Goal: Navigation & Orientation: Find specific page/section

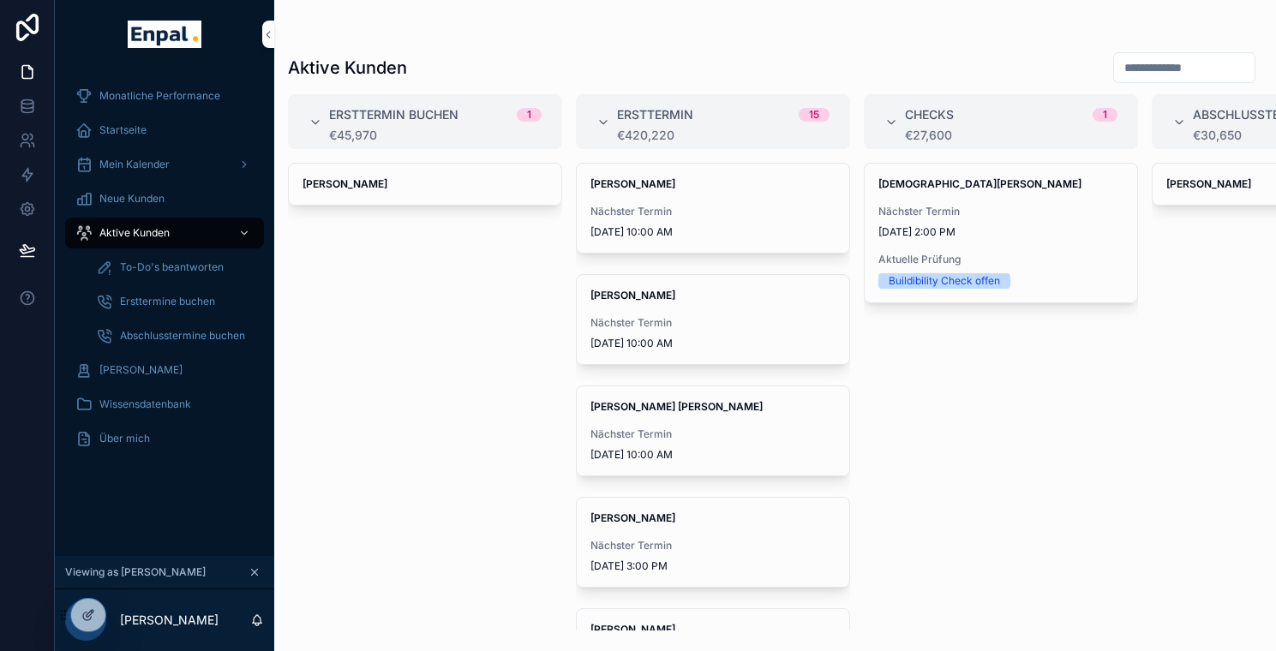
scroll to position [21, 13]
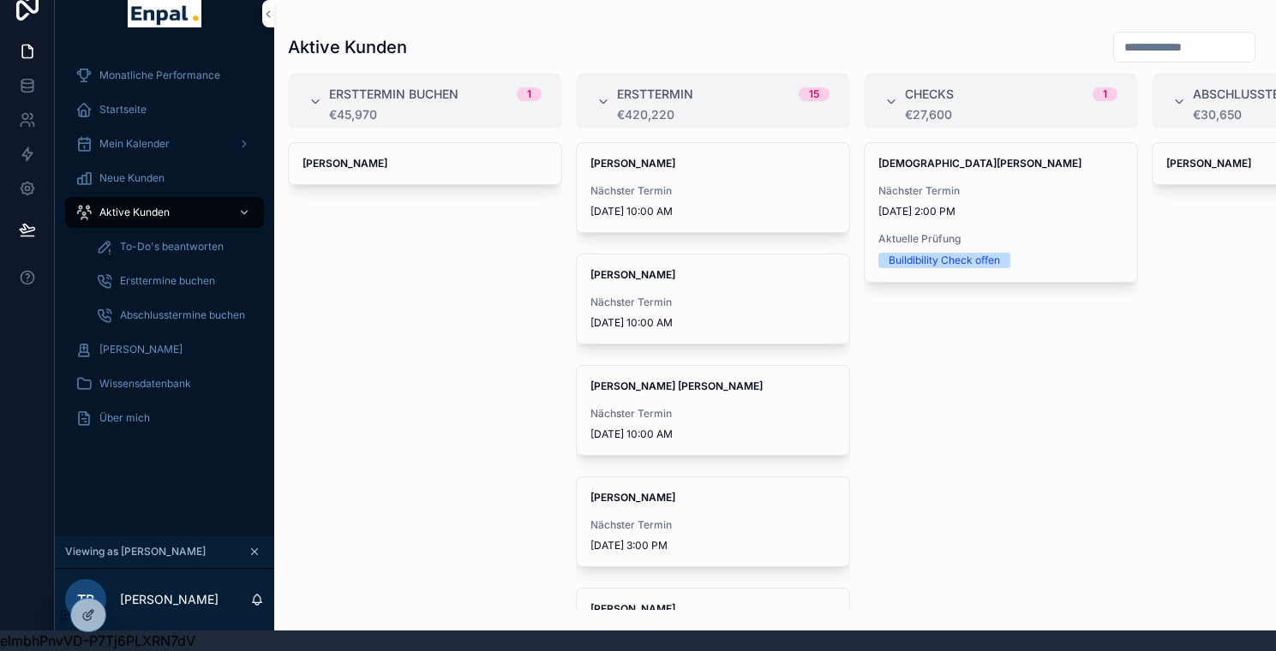
click at [131, 213] on span "Aktive Kunden" at bounding box center [134, 213] width 70 height 14
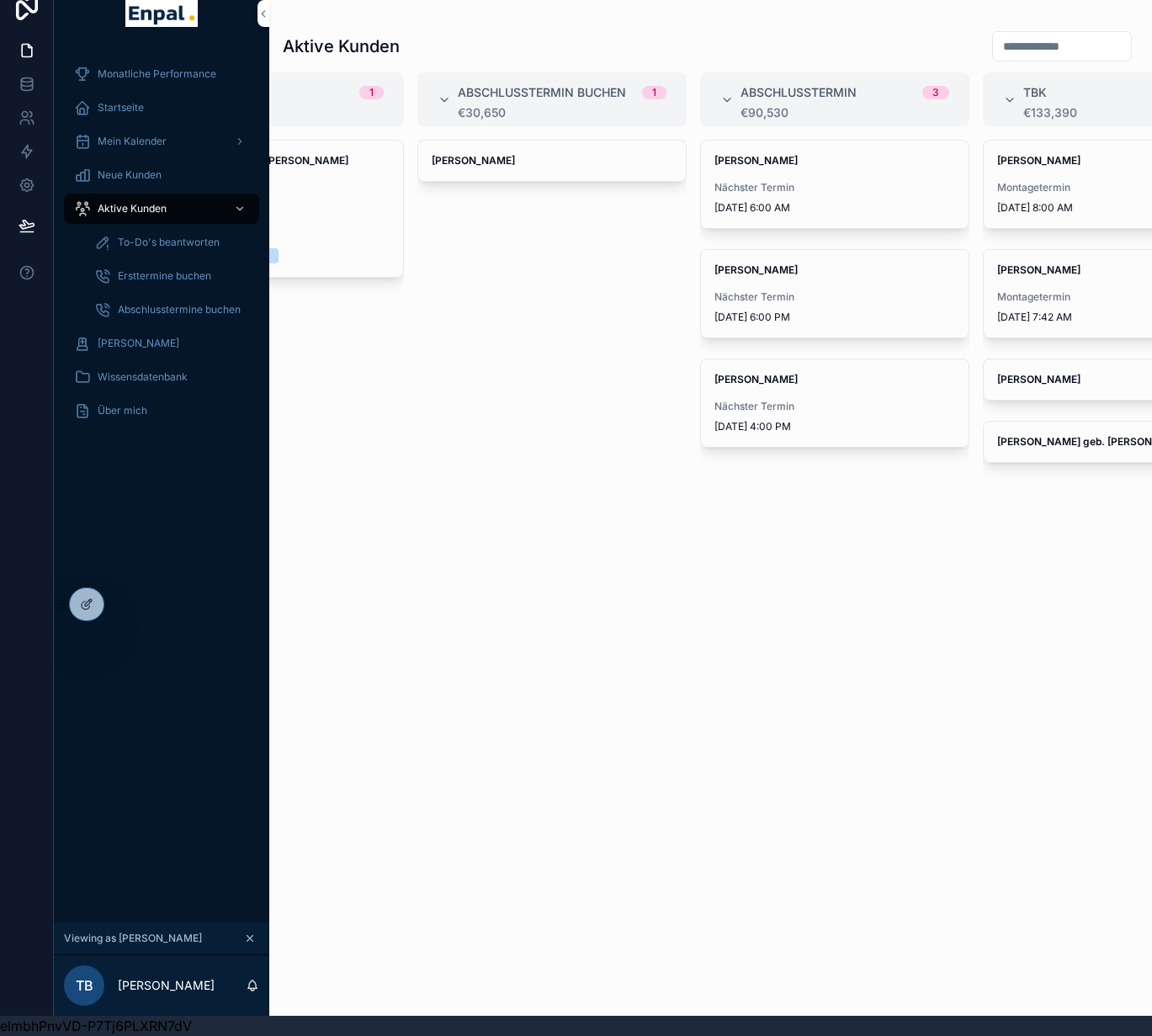
scroll to position [0, 714]
click at [154, 212] on div "Aktive Kunden" at bounding box center [161, 208] width 175 height 27
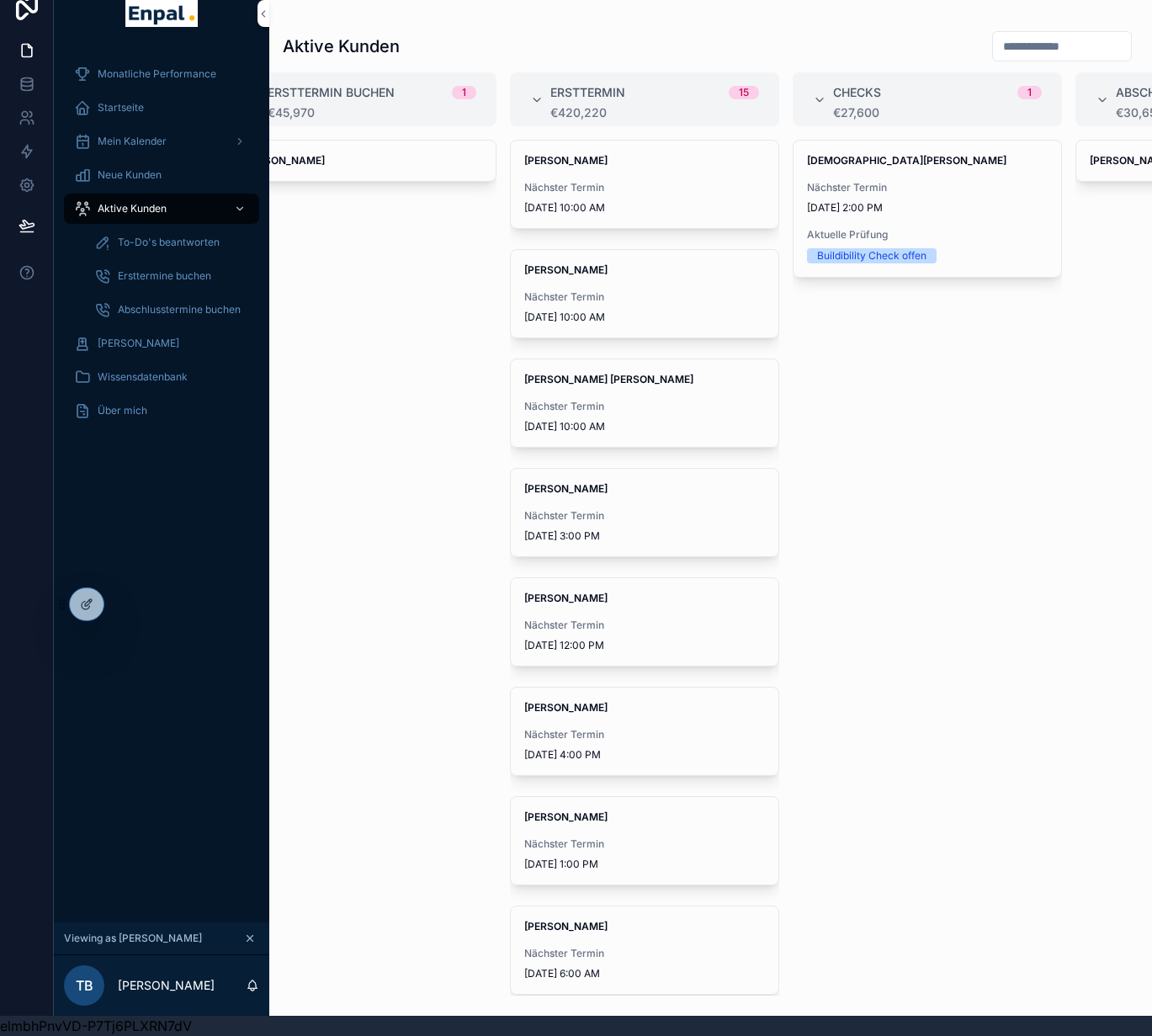
scroll to position [0, 0]
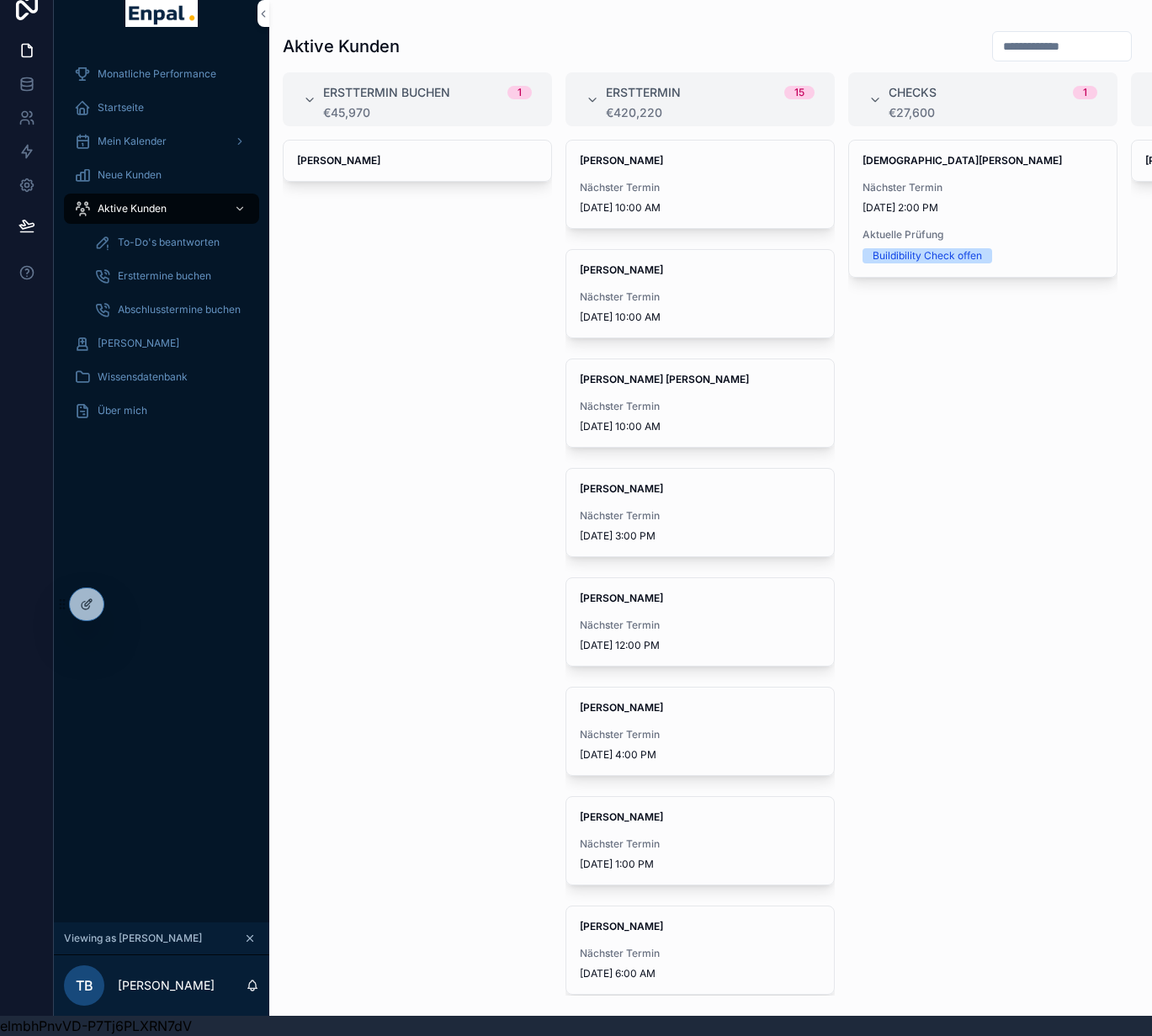
click at [137, 147] on span "Mein Kalender" at bounding box center [132, 141] width 69 height 14
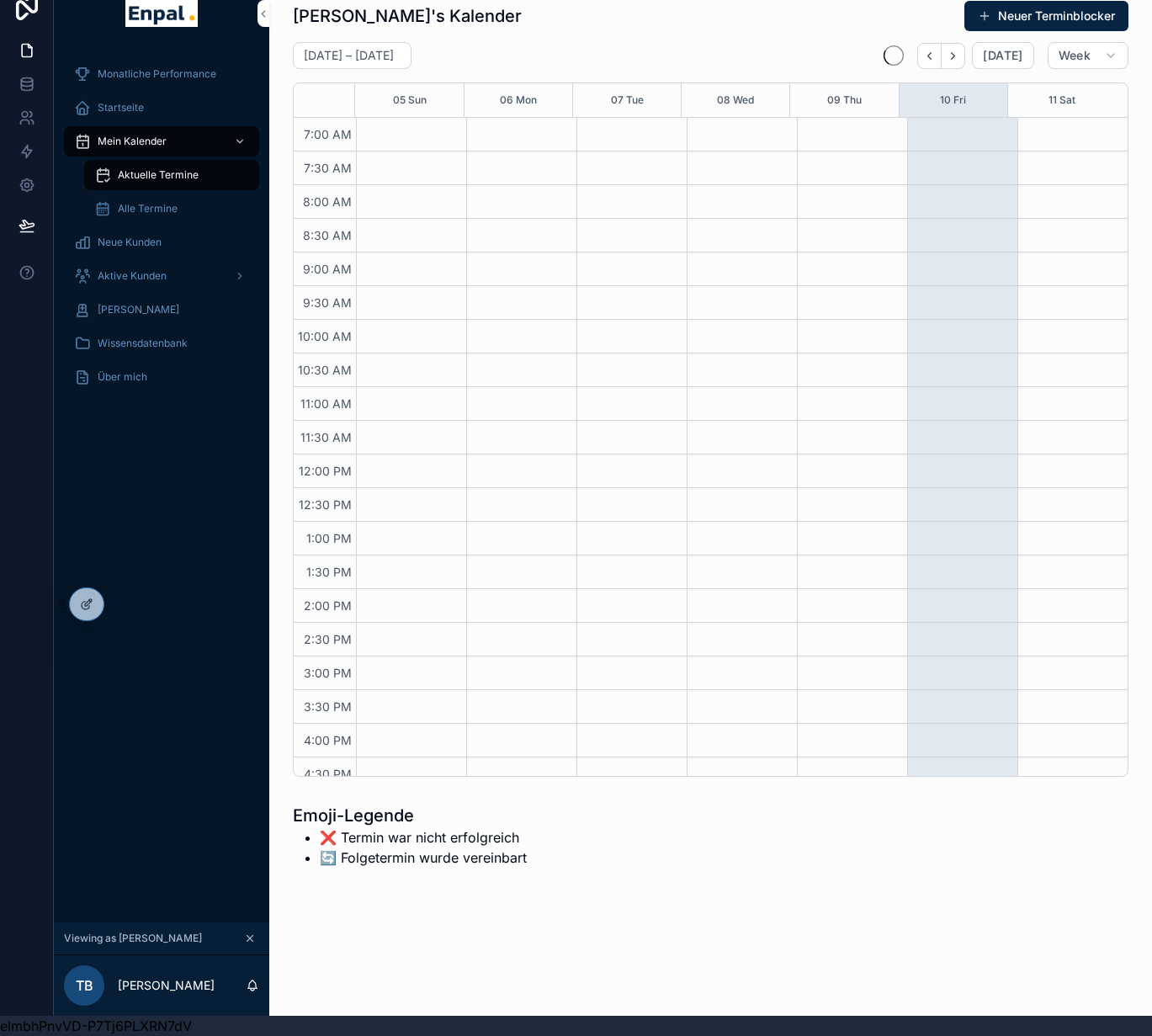
scroll to position [342, 0]
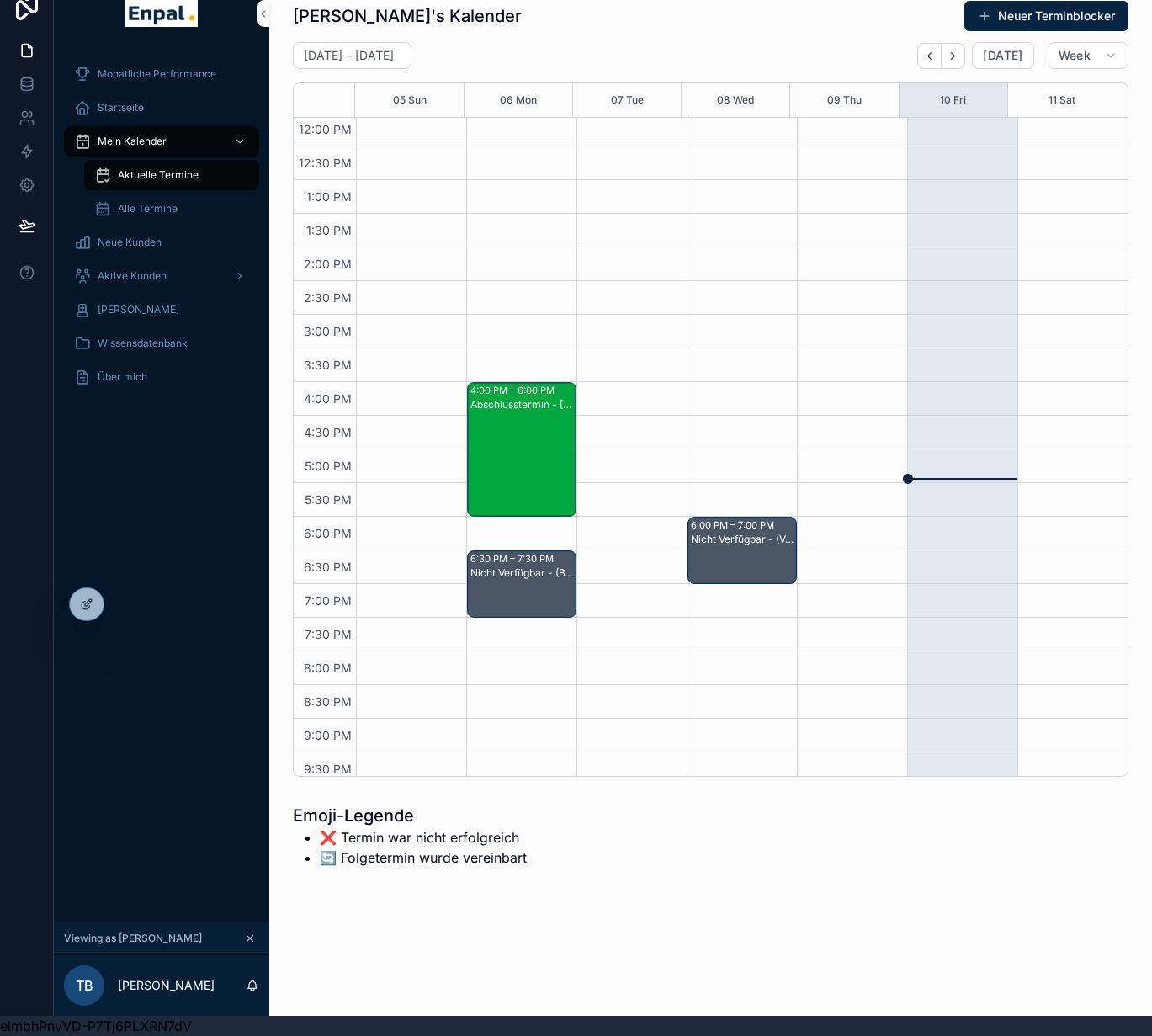
click at [135, 277] on span "Aktive Kunden" at bounding box center [132, 276] width 69 height 14
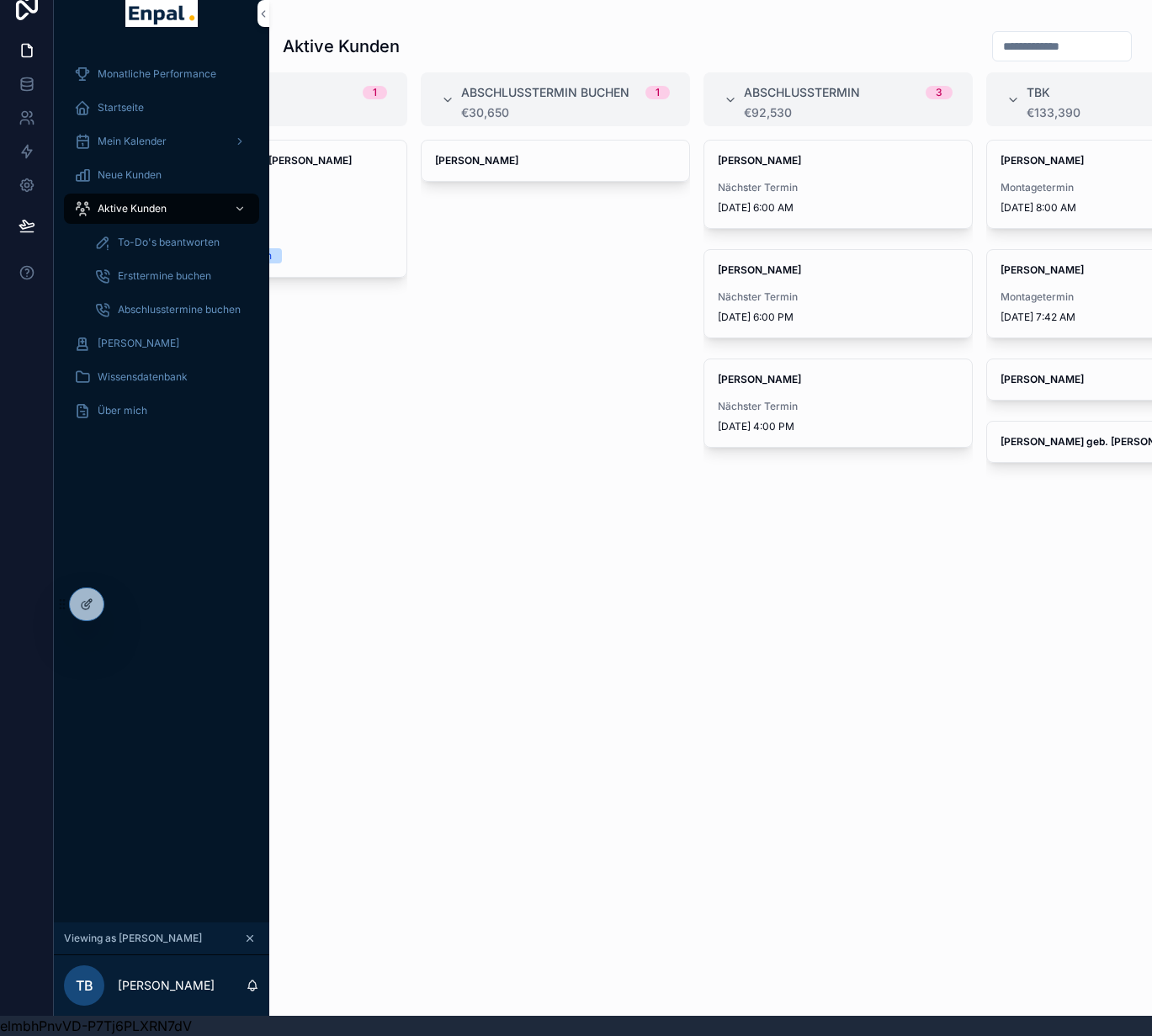
scroll to position [0, 814]
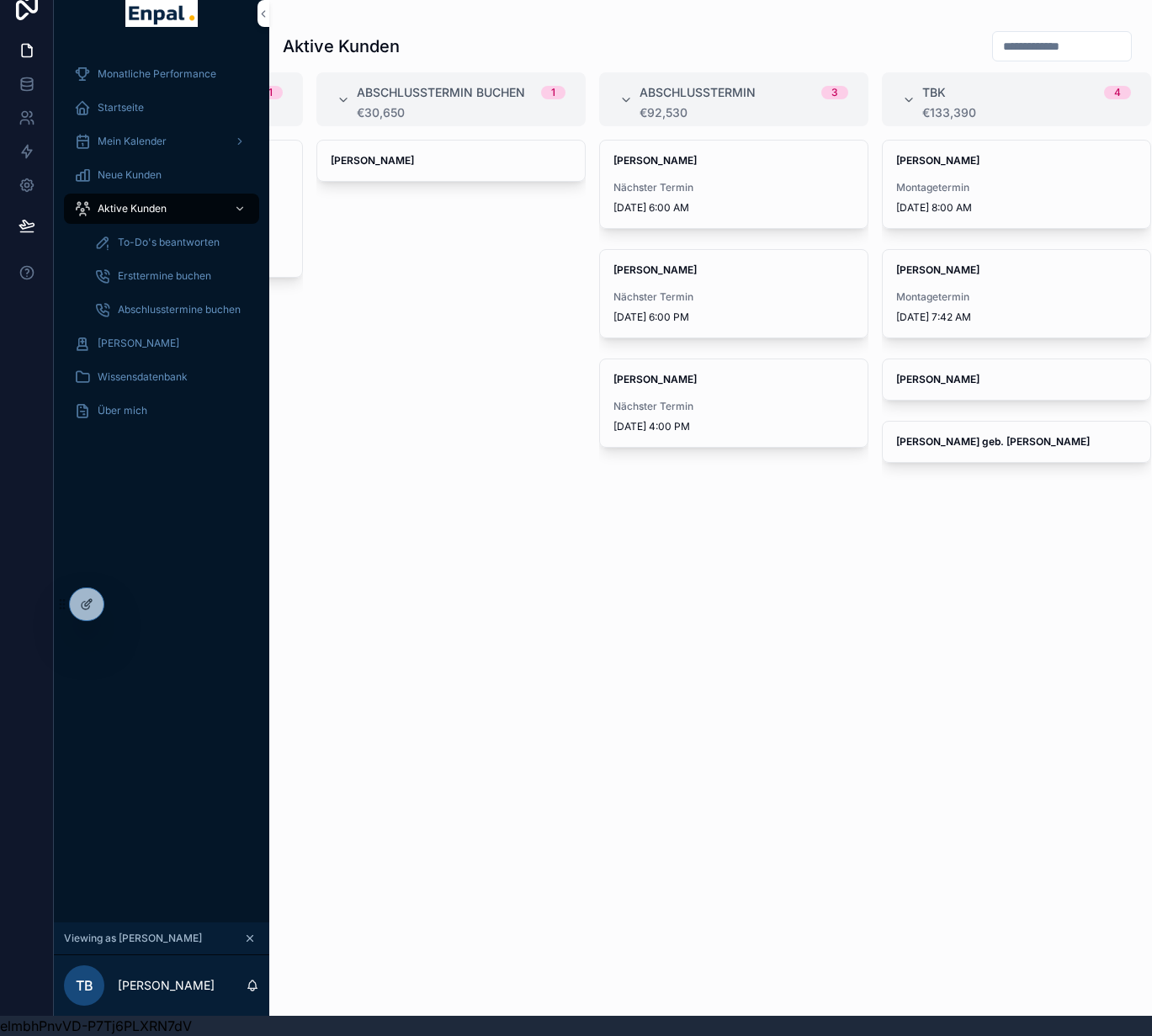
click at [1003, 180] on div "[PERSON_NAME] Montagetermin [DATE] 8:00 AM" at bounding box center [1016, 184] width 267 height 87
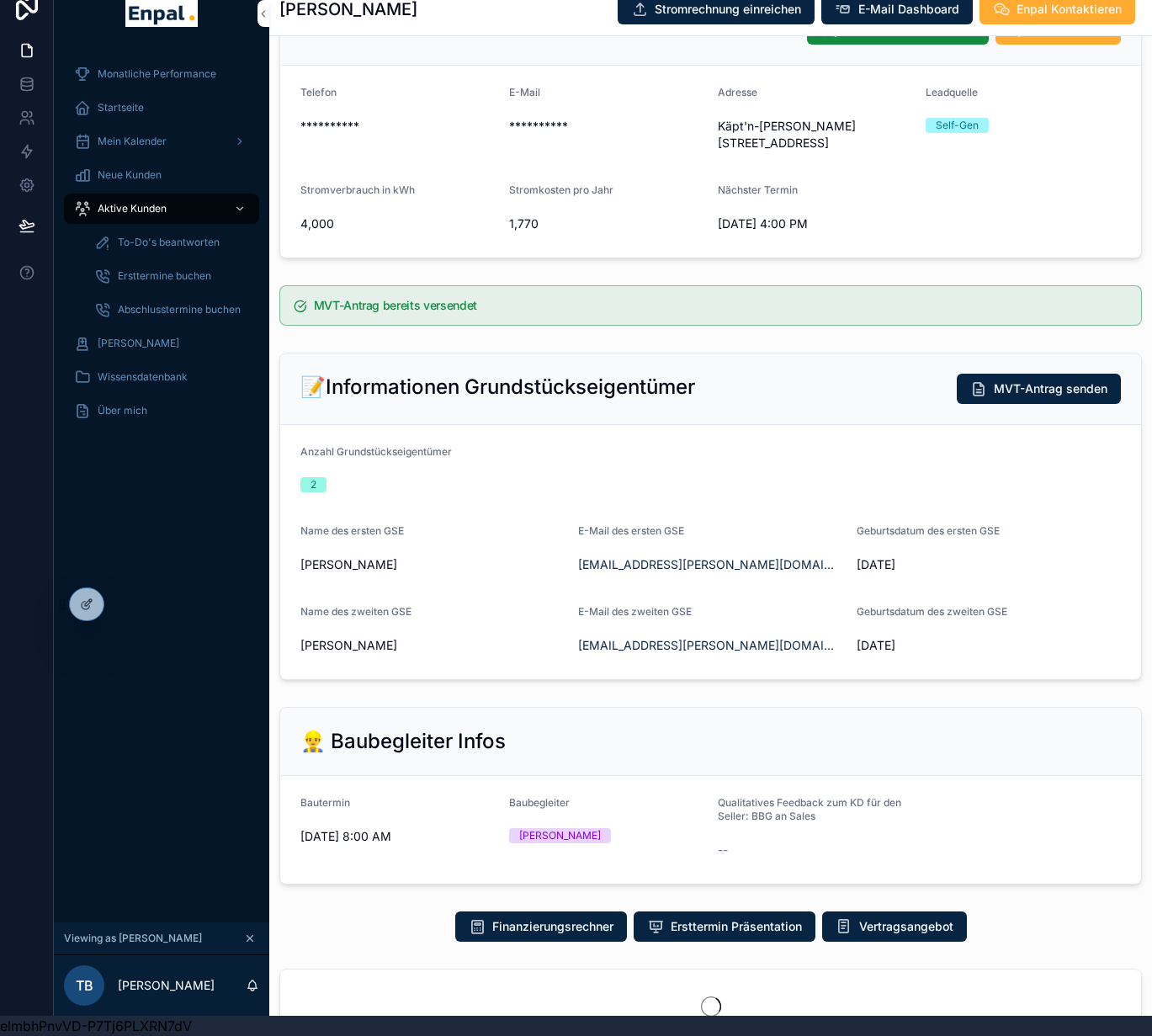
scroll to position [300, 0]
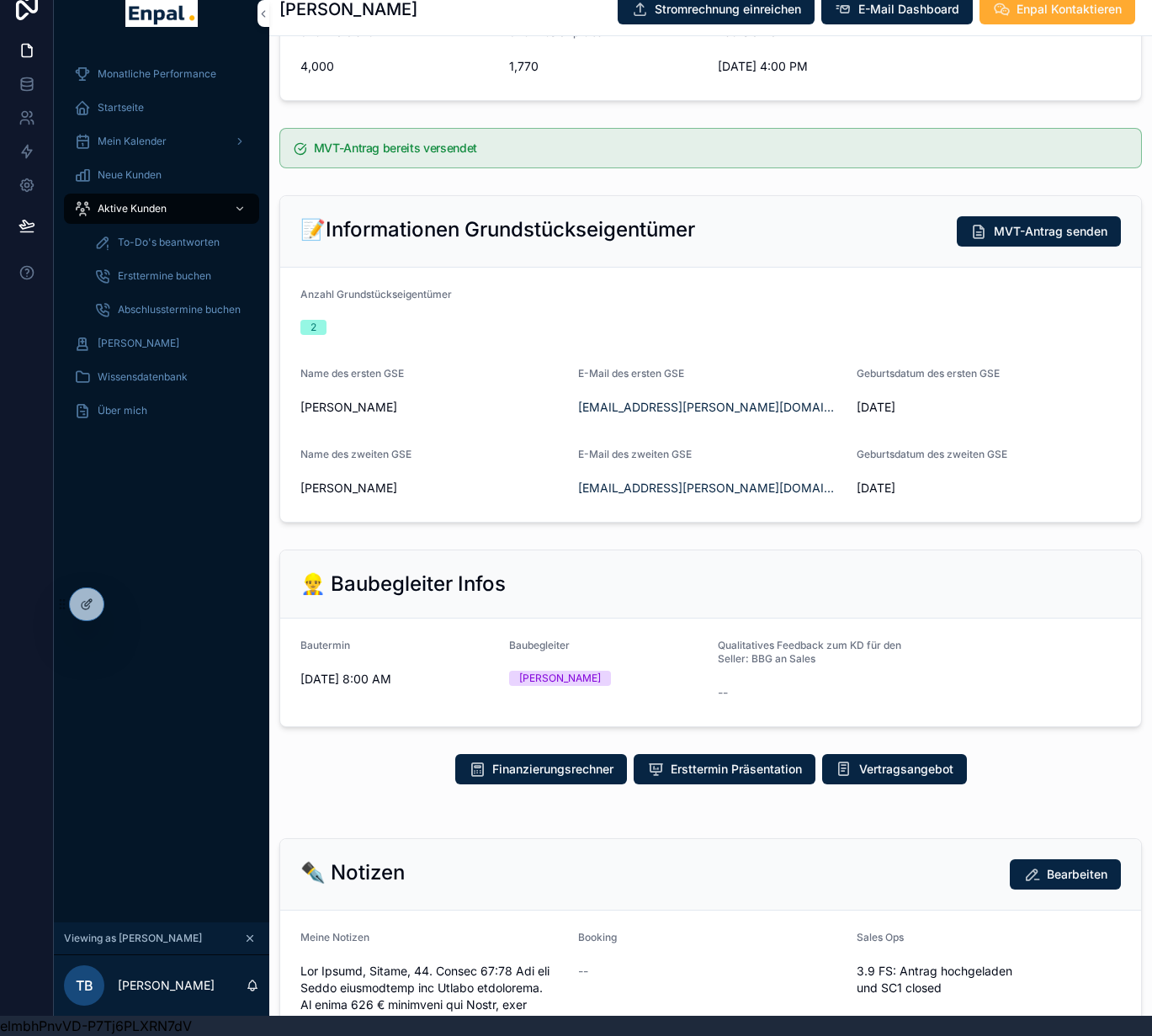
click at [154, 208] on div "Aktive Kunden" at bounding box center [161, 208] width 175 height 27
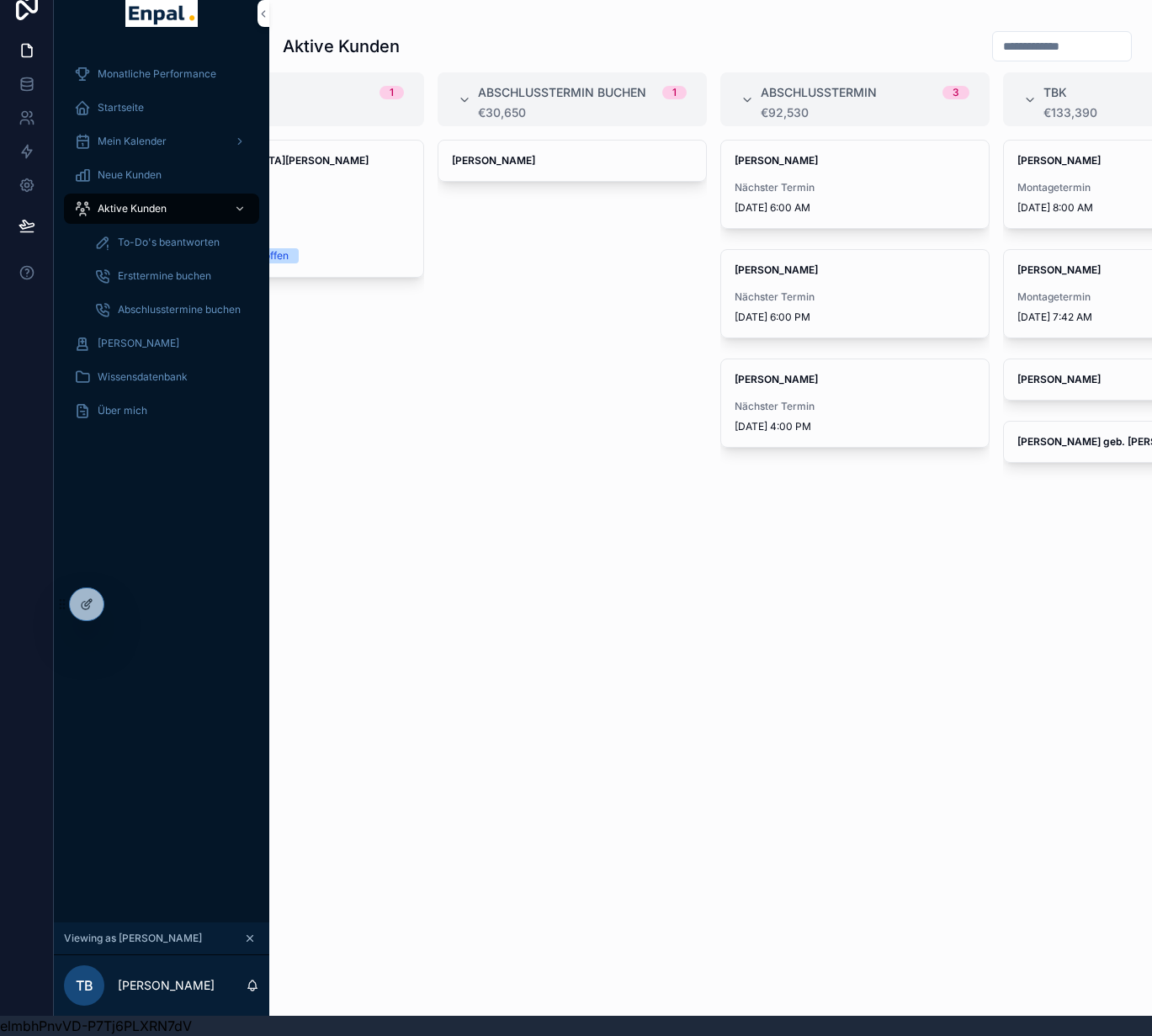
scroll to position [0, 814]
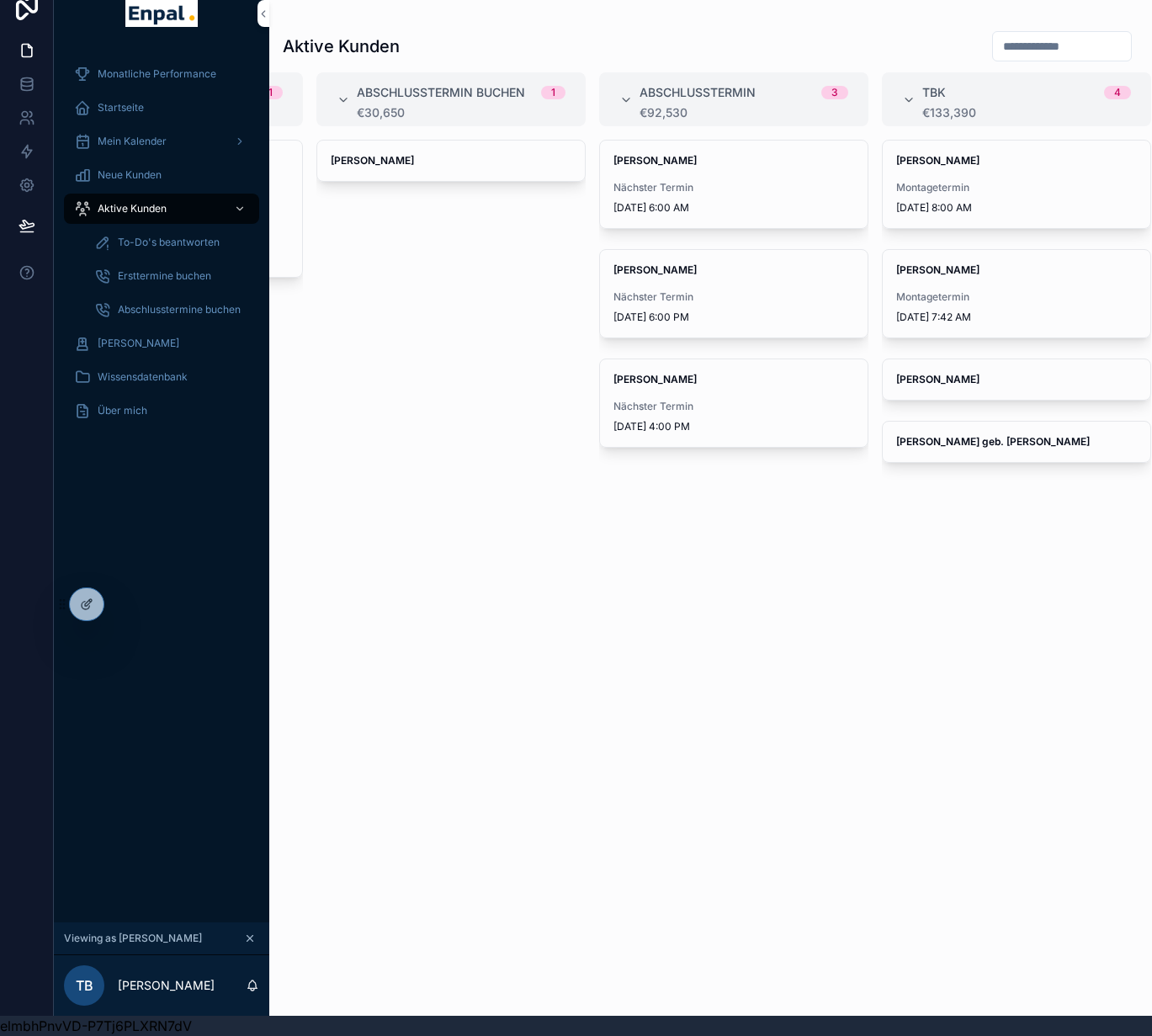
click at [172, 206] on div "Aktive Kunden" at bounding box center [161, 208] width 175 height 27
